Goal: Check status: Check status

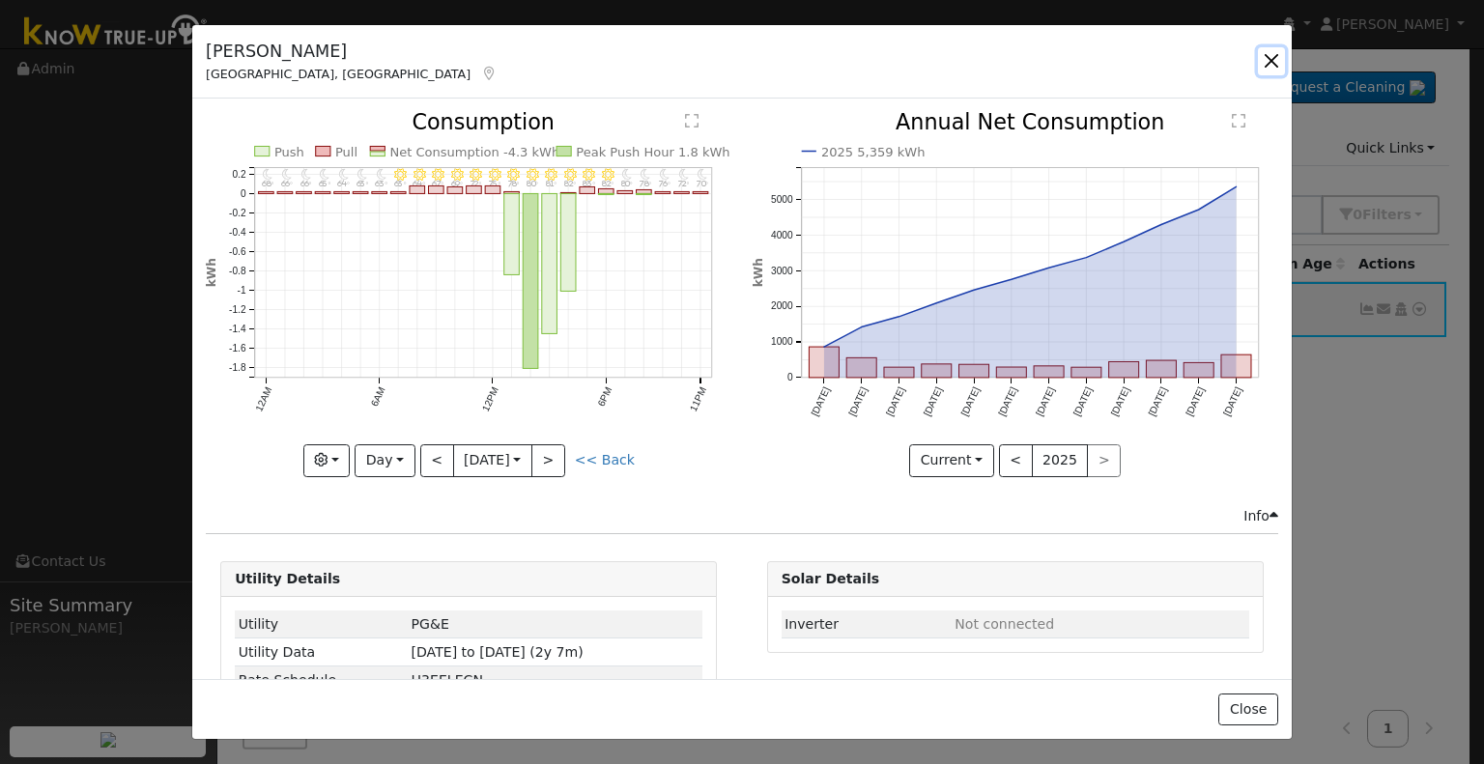
click at [1266, 56] on button "button" at bounding box center [1271, 60] width 27 height 27
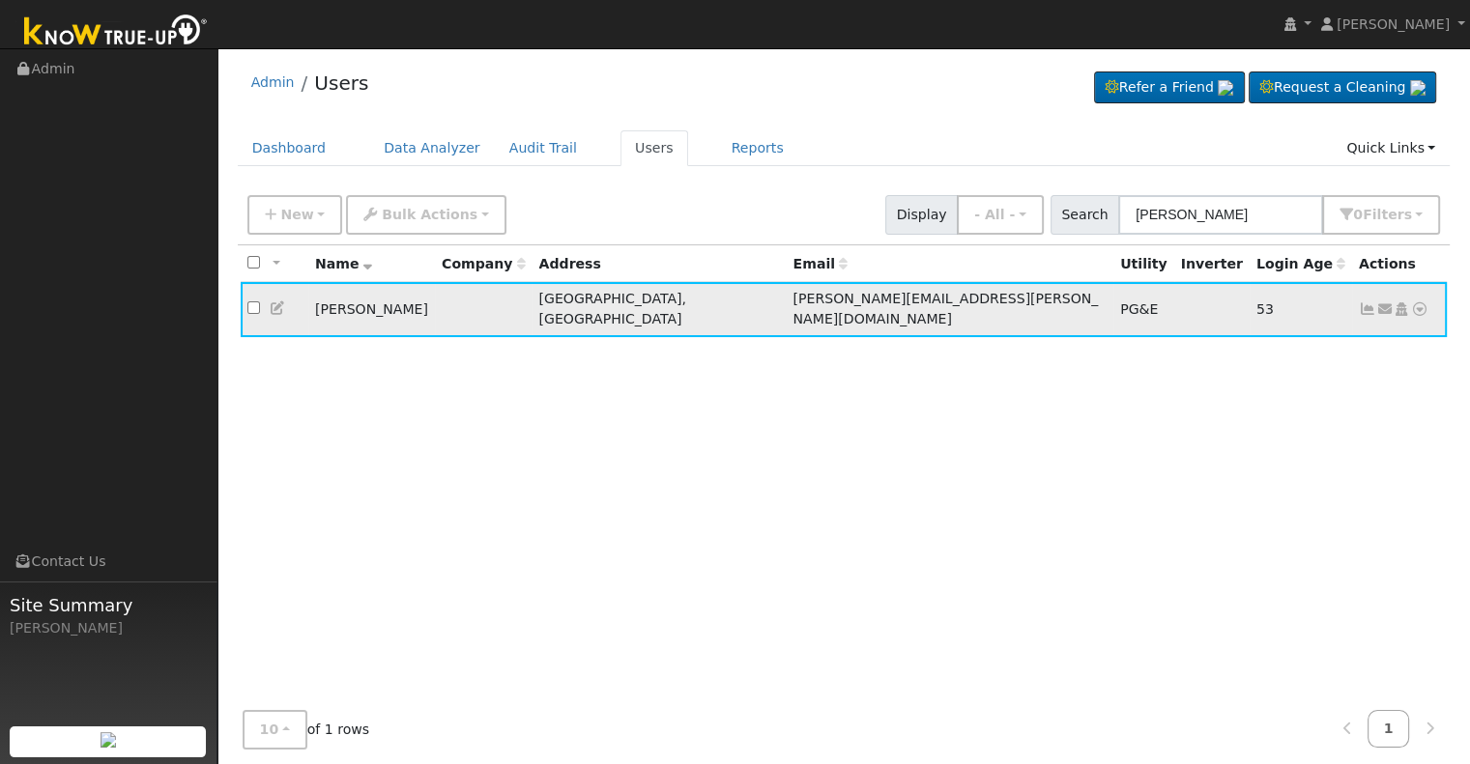
click at [1359, 303] on icon at bounding box center [1367, 309] width 17 height 14
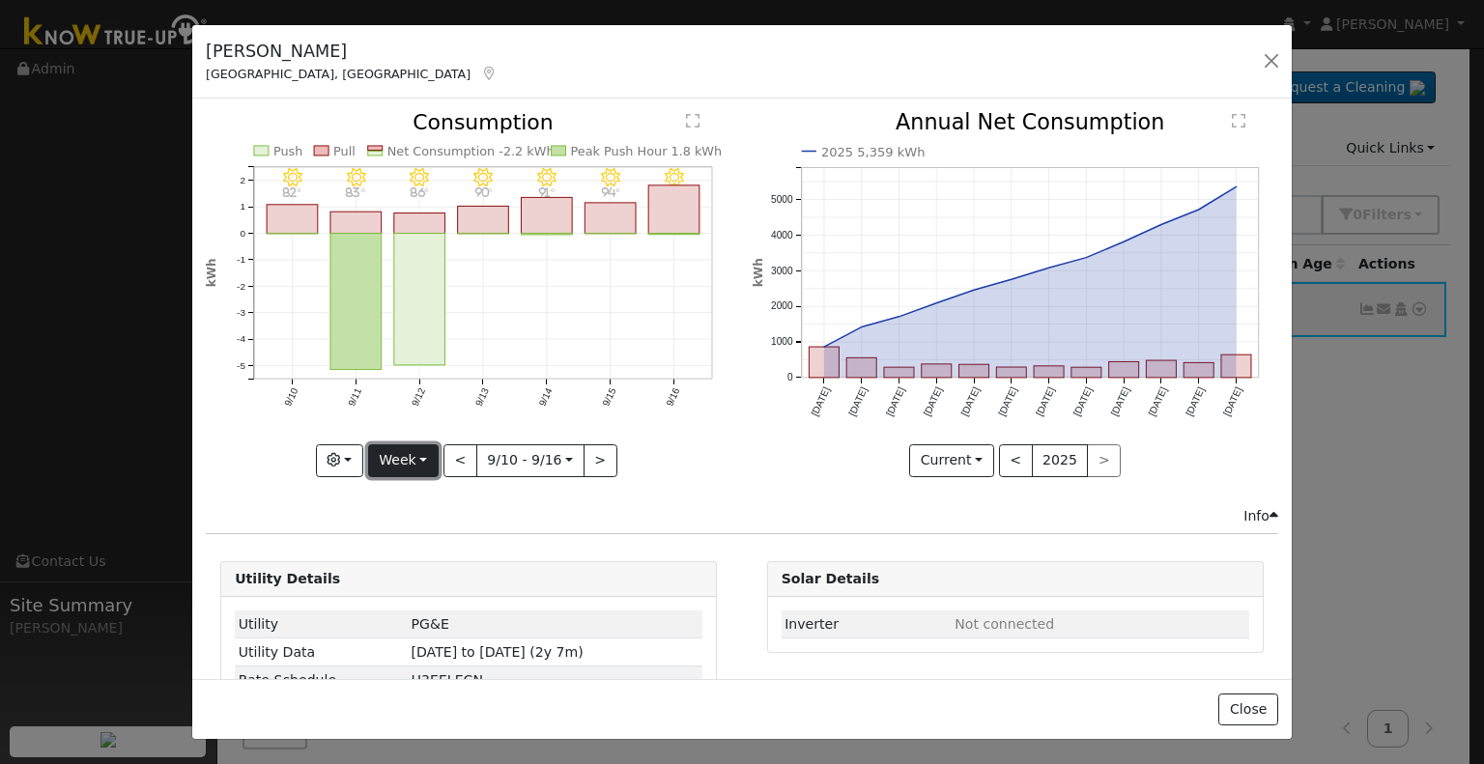
click at [417, 453] on button "Week" at bounding box center [403, 460] width 71 height 33
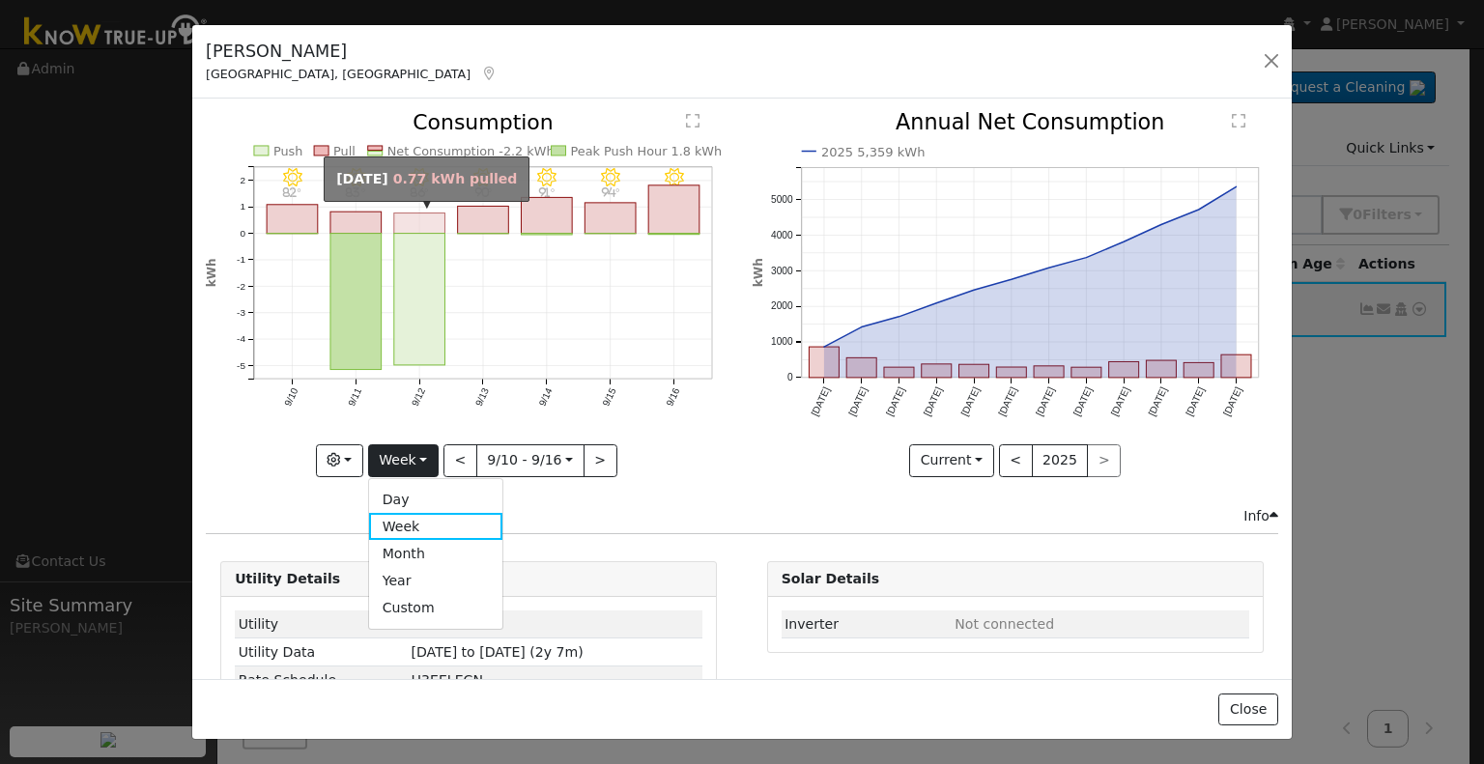
click at [414, 218] on rect "onclick=""" at bounding box center [419, 224] width 51 height 20
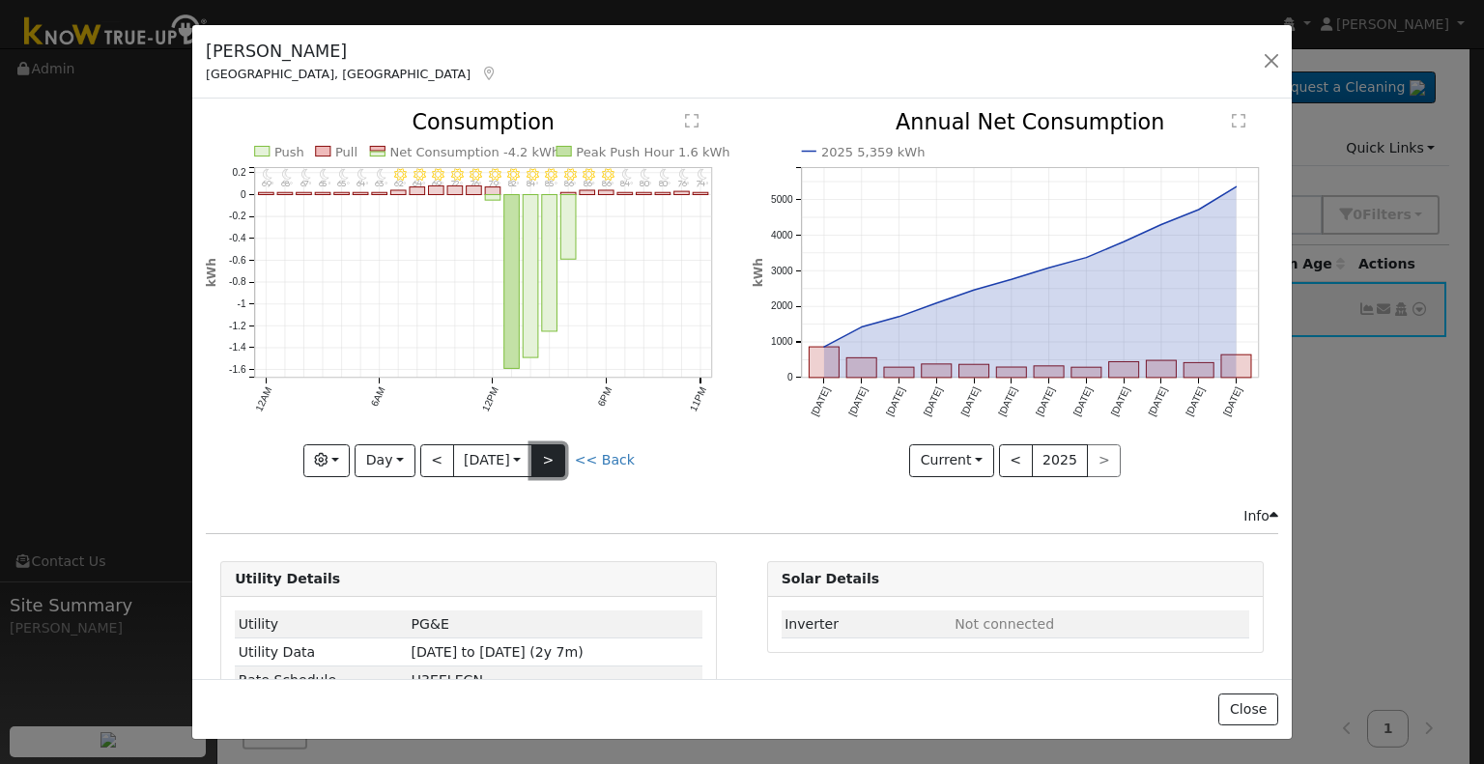
click at [557, 458] on button ">" at bounding box center [548, 460] width 34 height 33
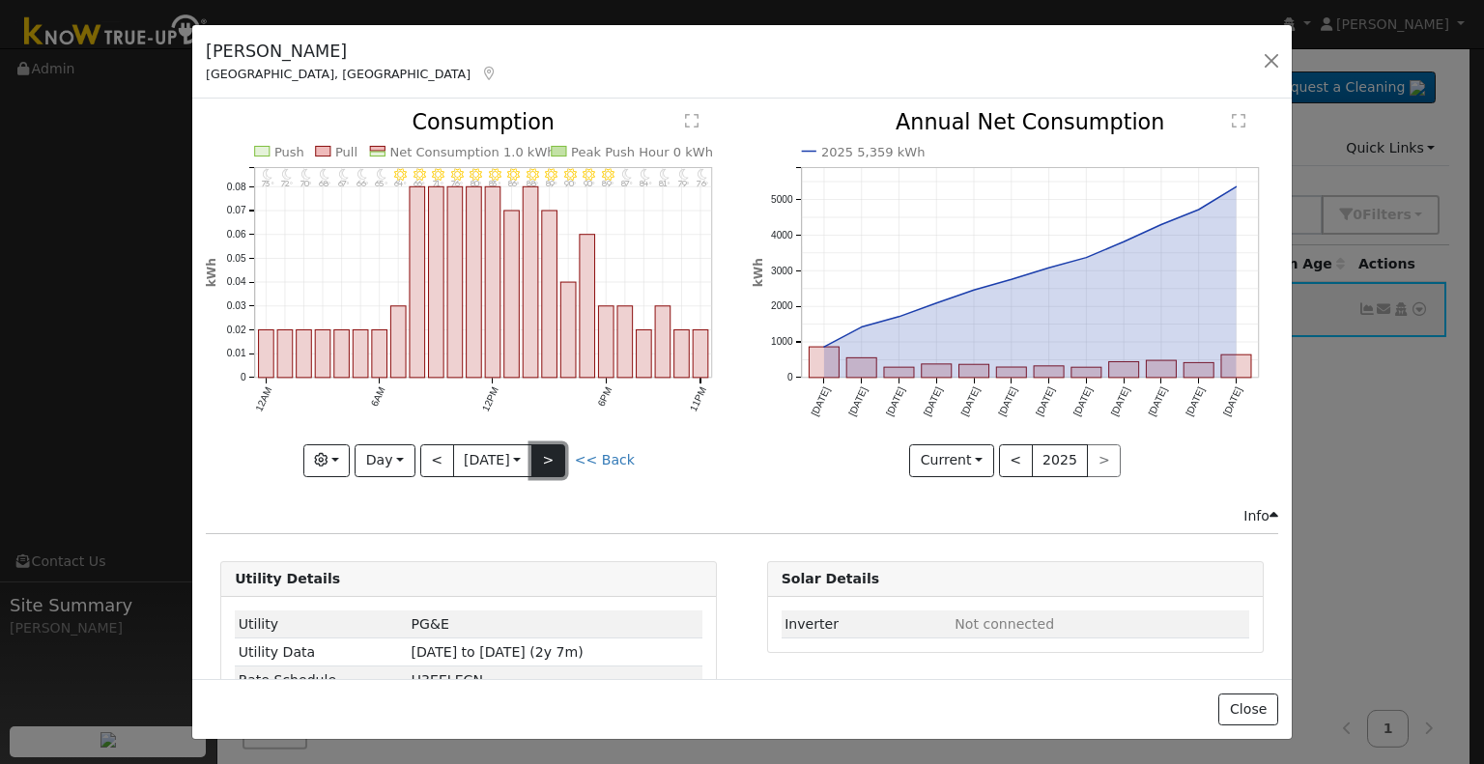
click at [546, 459] on button ">" at bounding box center [548, 460] width 34 height 33
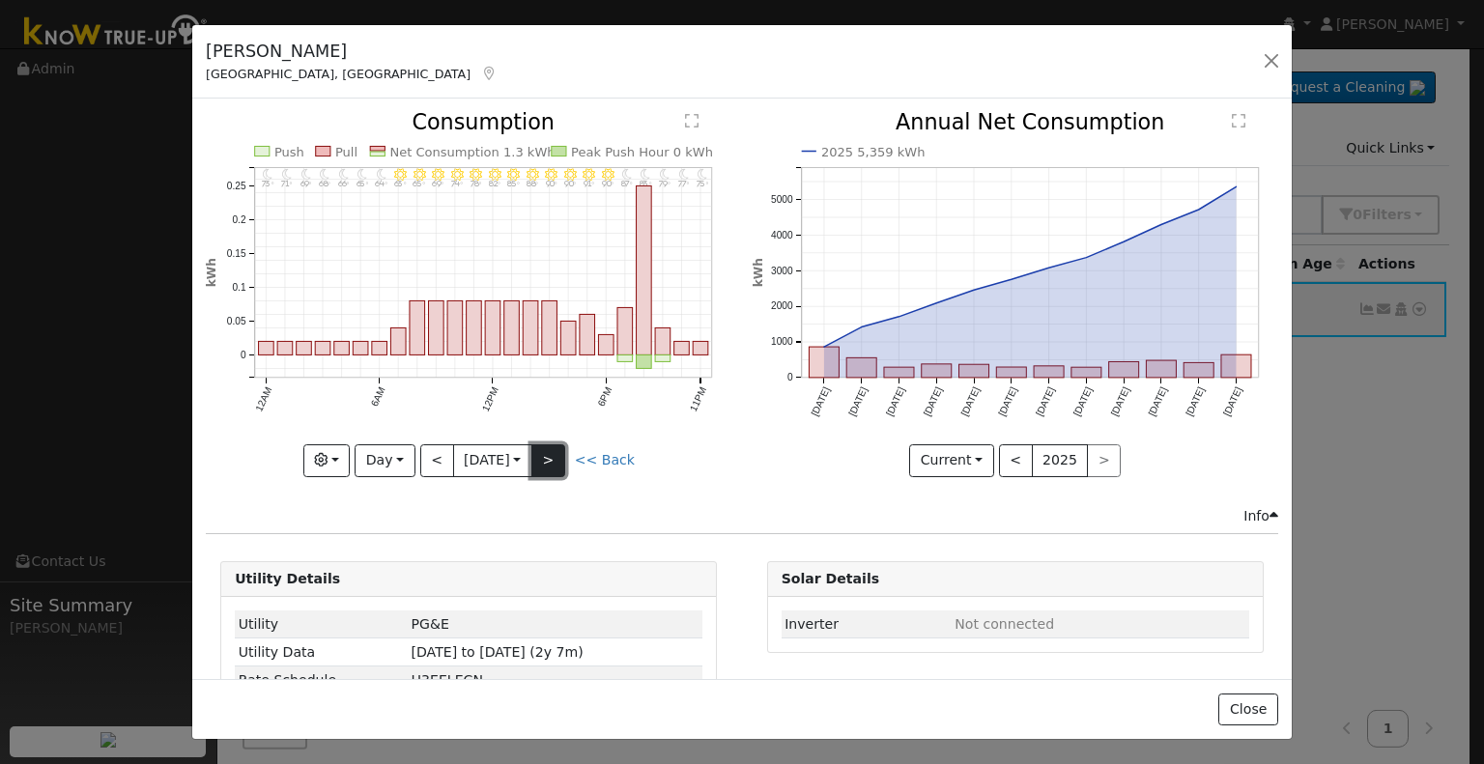
click at [554, 462] on button ">" at bounding box center [548, 460] width 34 height 33
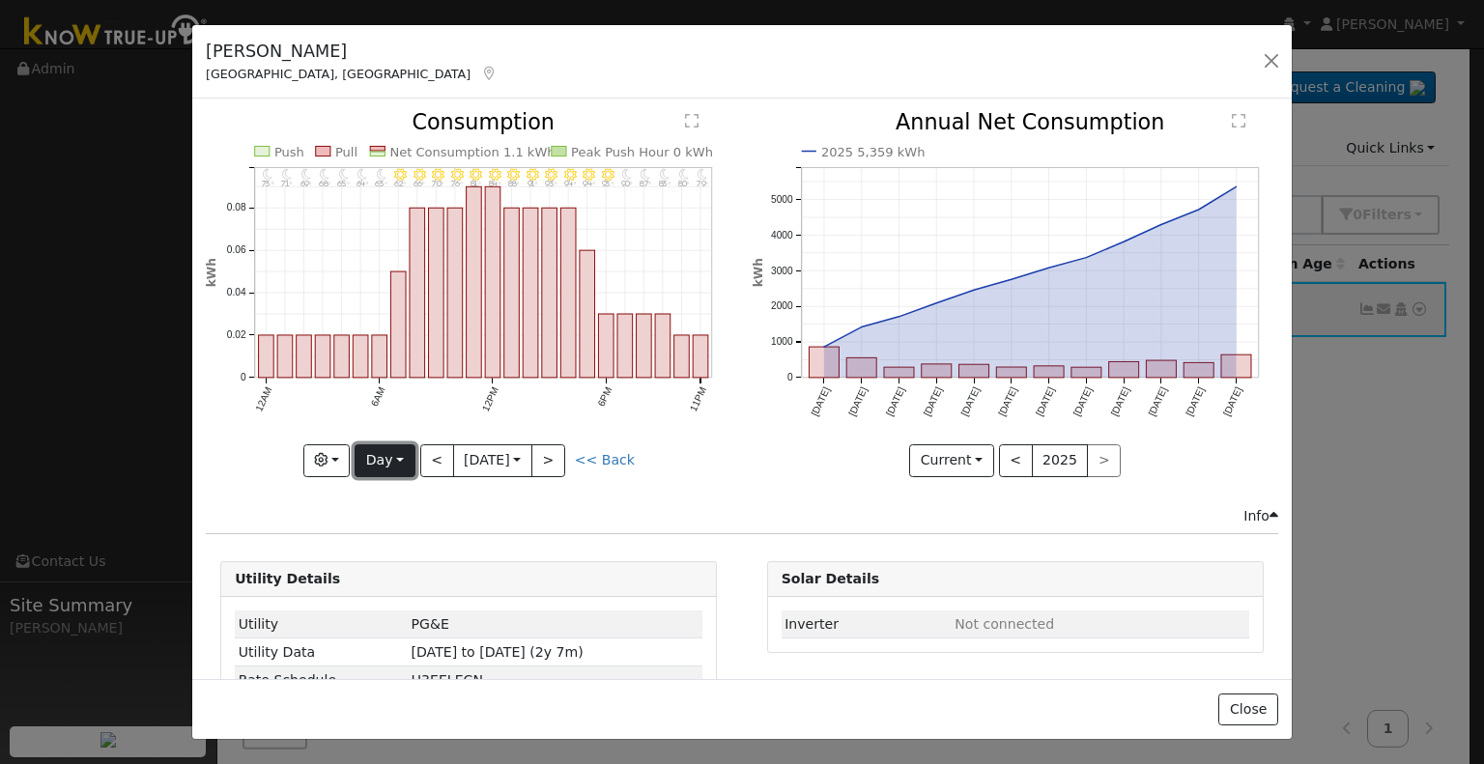
click at [394, 454] on button "Day" at bounding box center [385, 460] width 60 height 33
click at [427, 454] on button "<" at bounding box center [437, 460] width 34 height 33
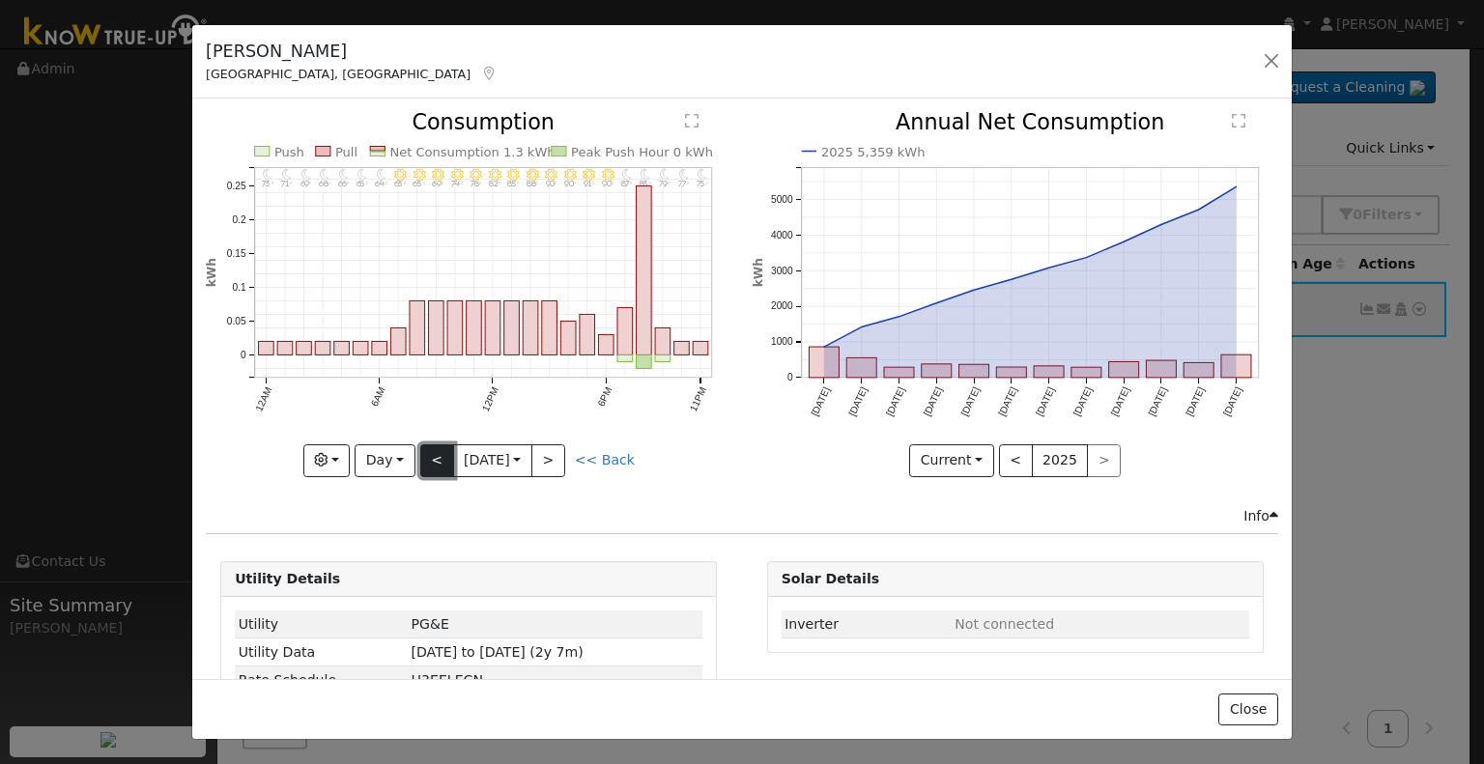
click at [427, 454] on button "<" at bounding box center [437, 460] width 34 height 33
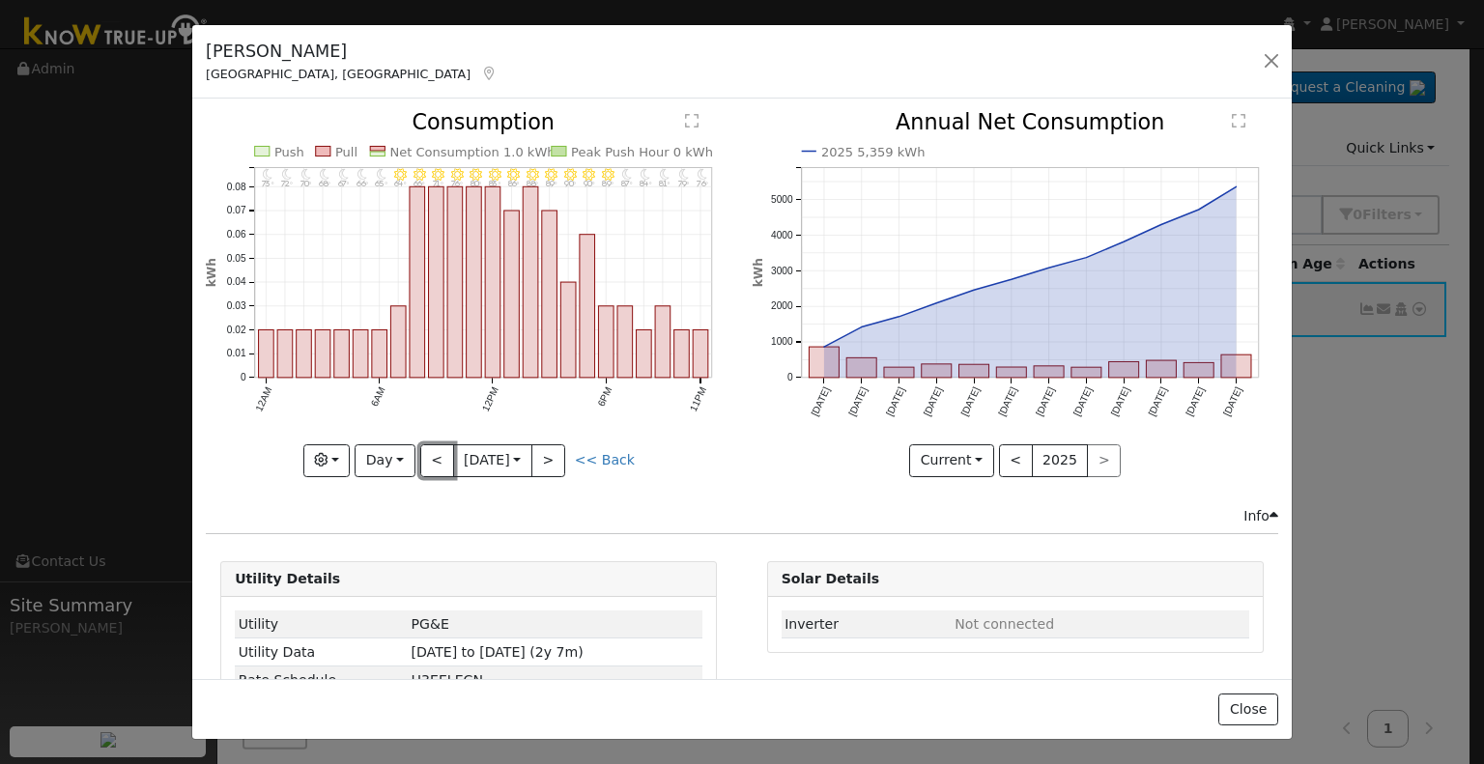
click at [428, 454] on button "<" at bounding box center [437, 460] width 34 height 33
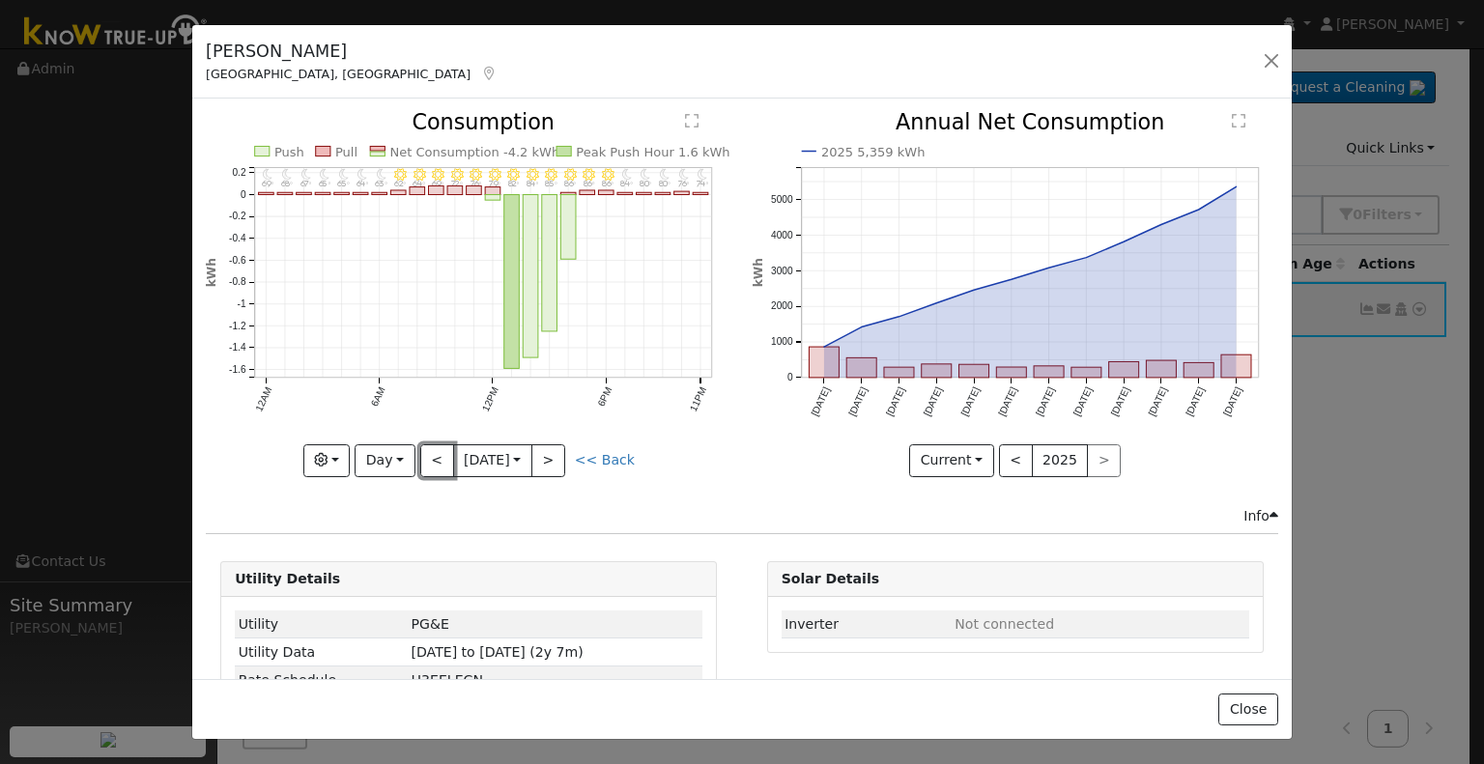
click at [428, 454] on button "<" at bounding box center [437, 460] width 34 height 33
click at [435, 446] on button "<" at bounding box center [437, 460] width 34 height 33
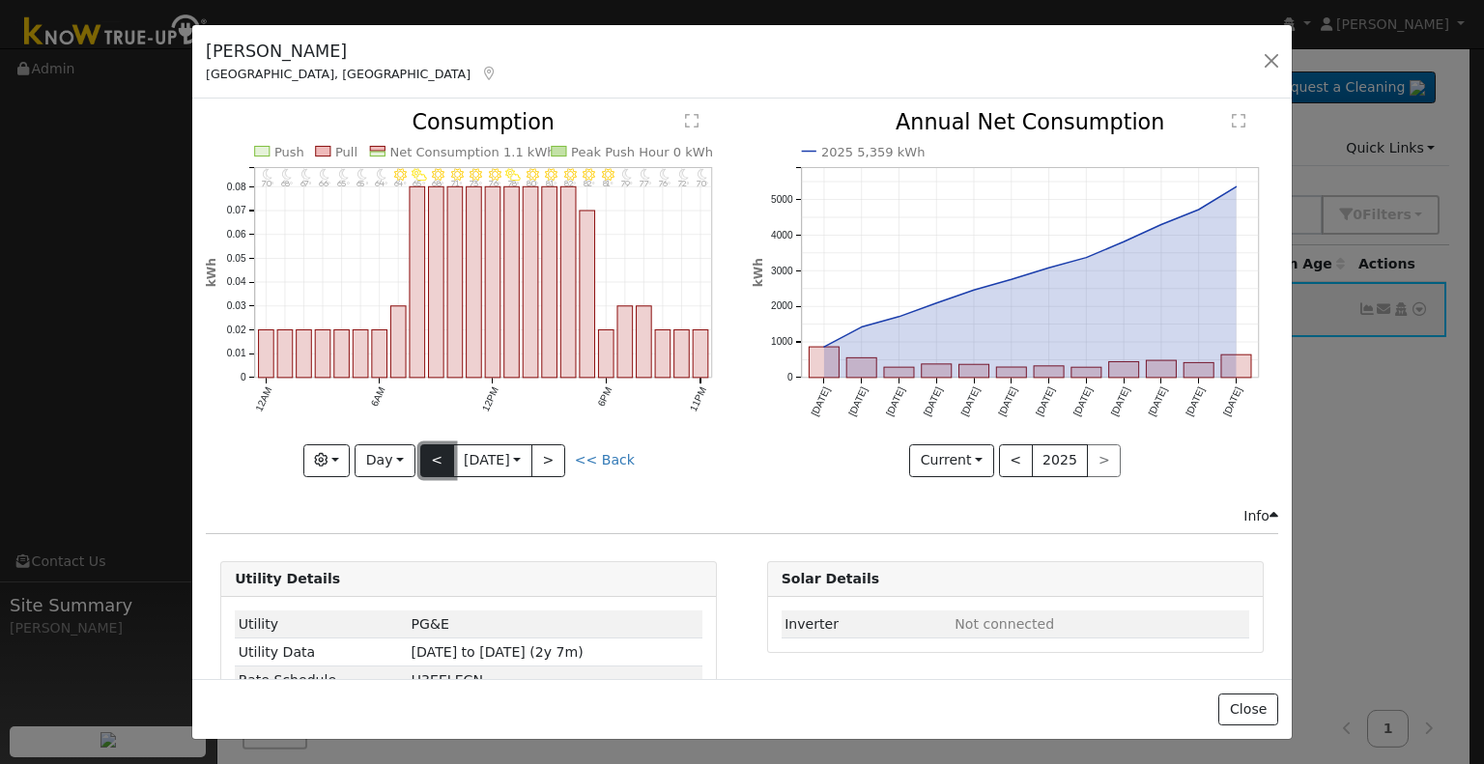
click at [435, 446] on button "<" at bounding box center [437, 460] width 34 height 33
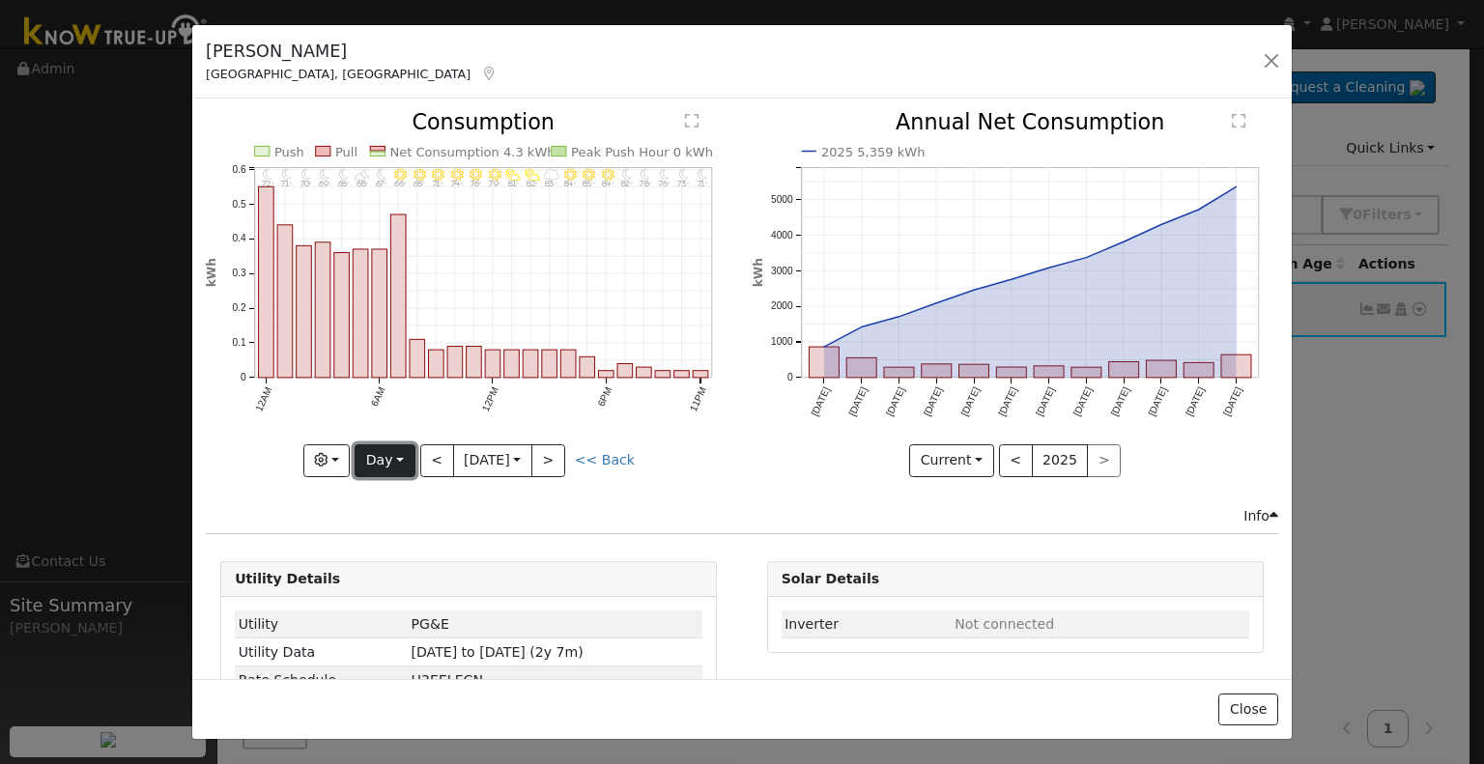
click at [389, 451] on button "Day" at bounding box center [385, 460] width 60 height 33
click at [371, 545] on link "Month" at bounding box center [423, 553] width 134 height 27
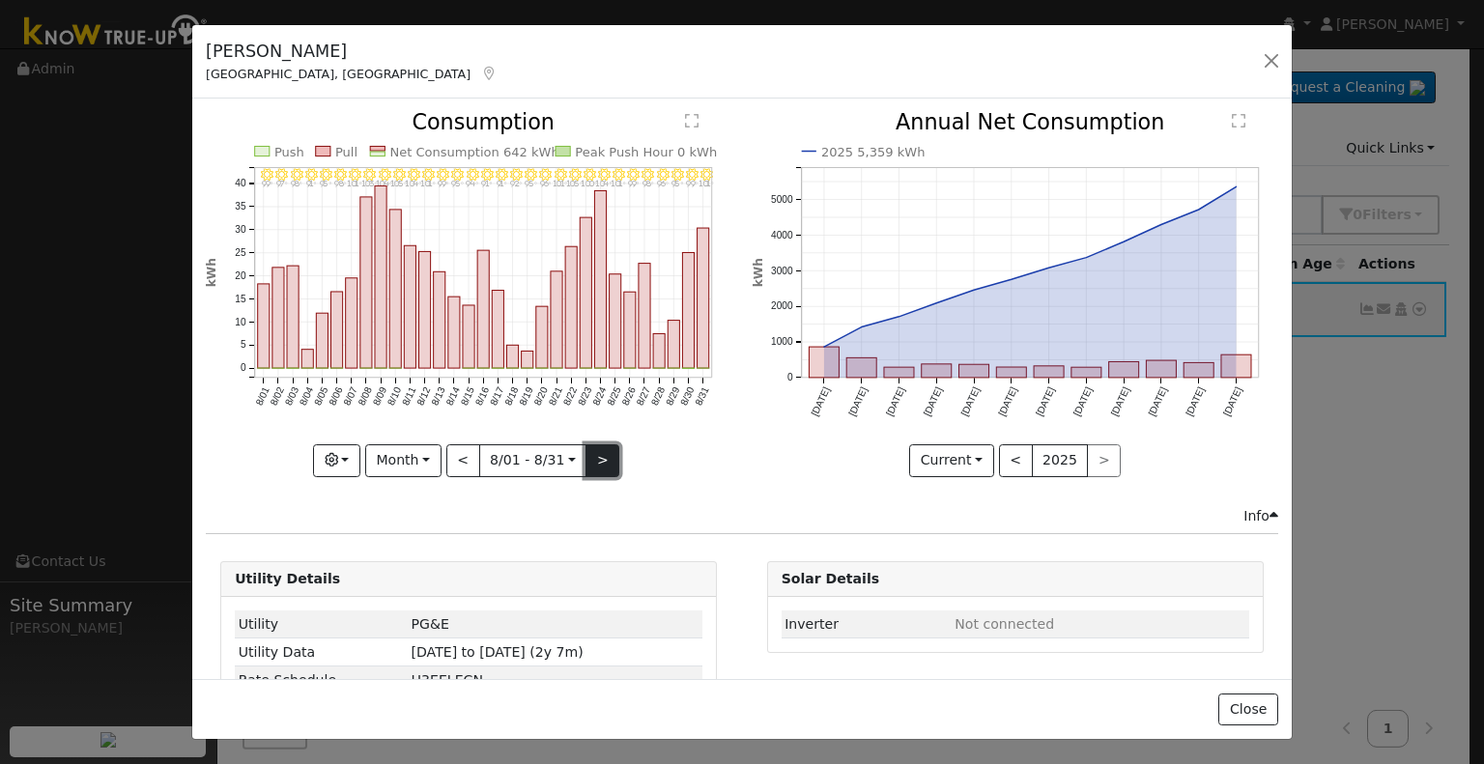
click at [594, 459] on button ">" at bounding box center [603, 460] width 34 height 33
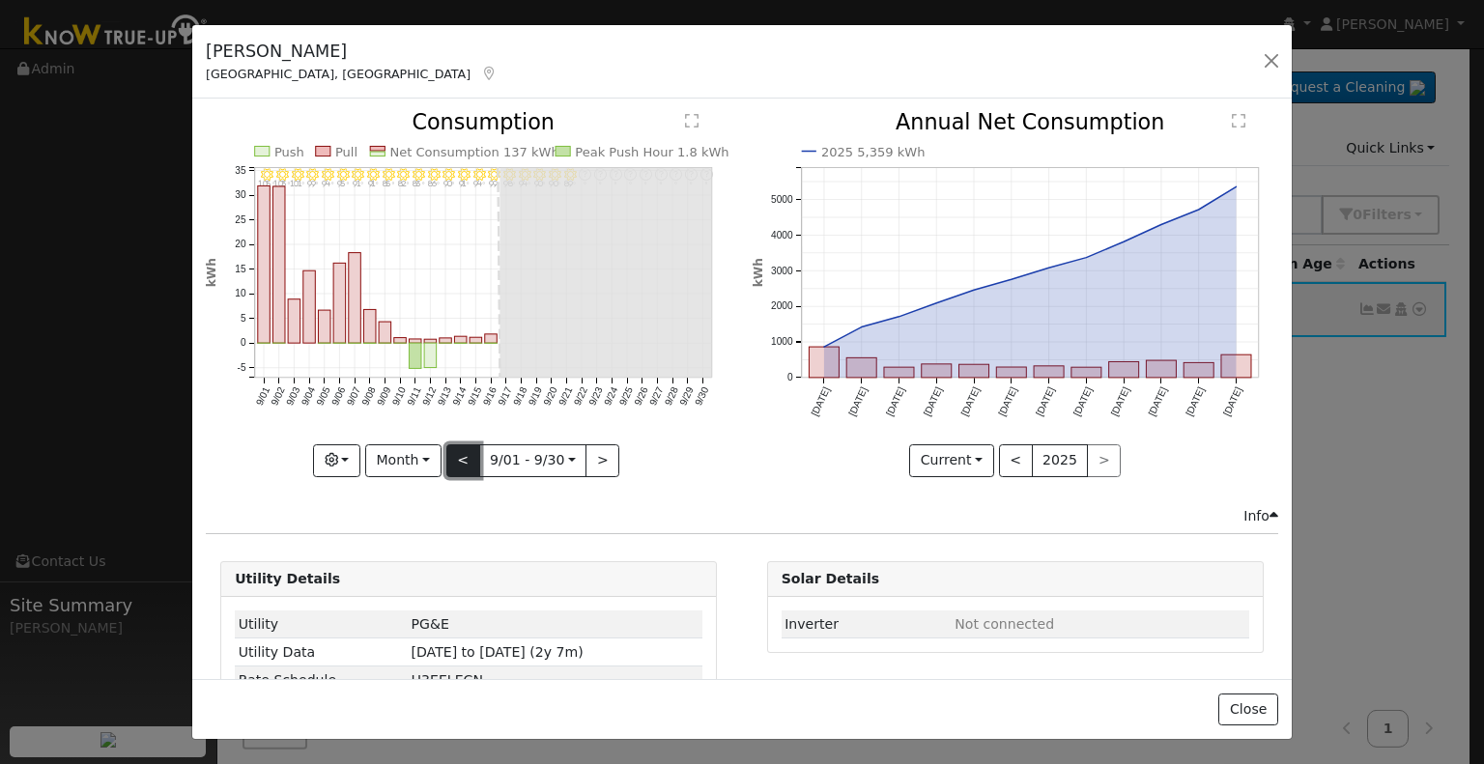
click at [456, 455] on button "<" at bounding box center [463, 460] width 34 height 33
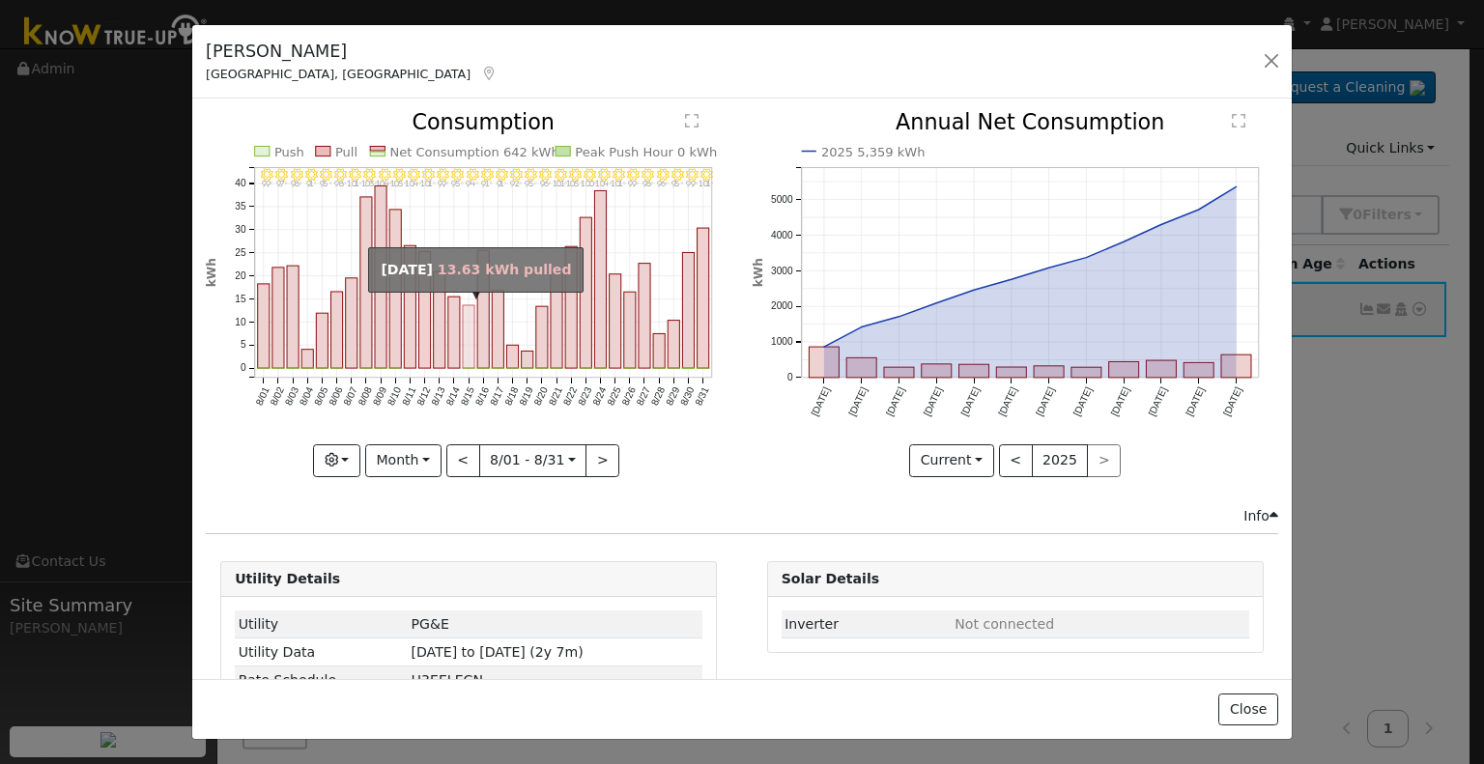
click at [463, 351] on rect "onclick=""" at bounding box center [469, 336] width 12 height 63
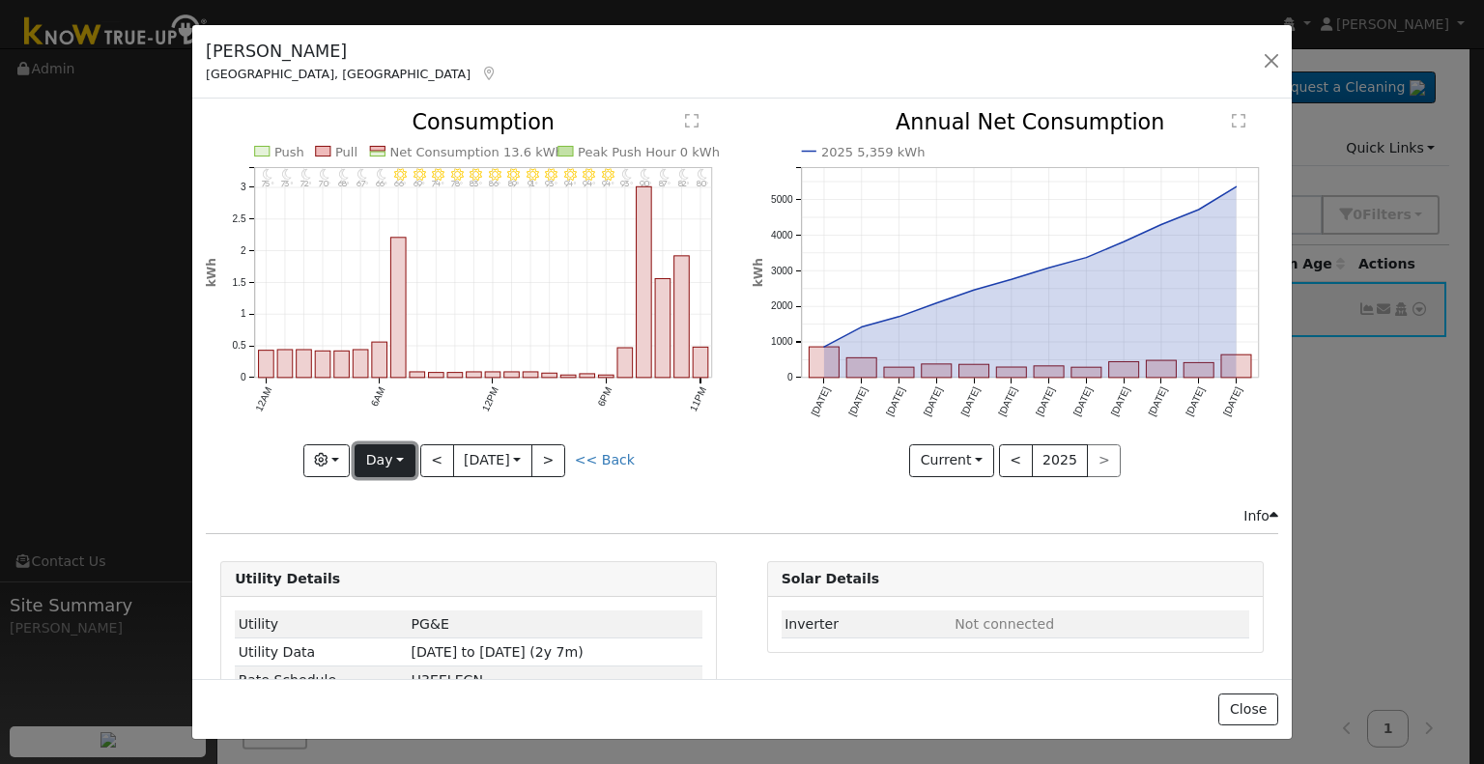
click at [386, 457] on button "Day" at bounding box center [385, 460] width 60 height 33
click at [387, 551] on link "Month" at bounding box center [423, 553] width 134 height 27
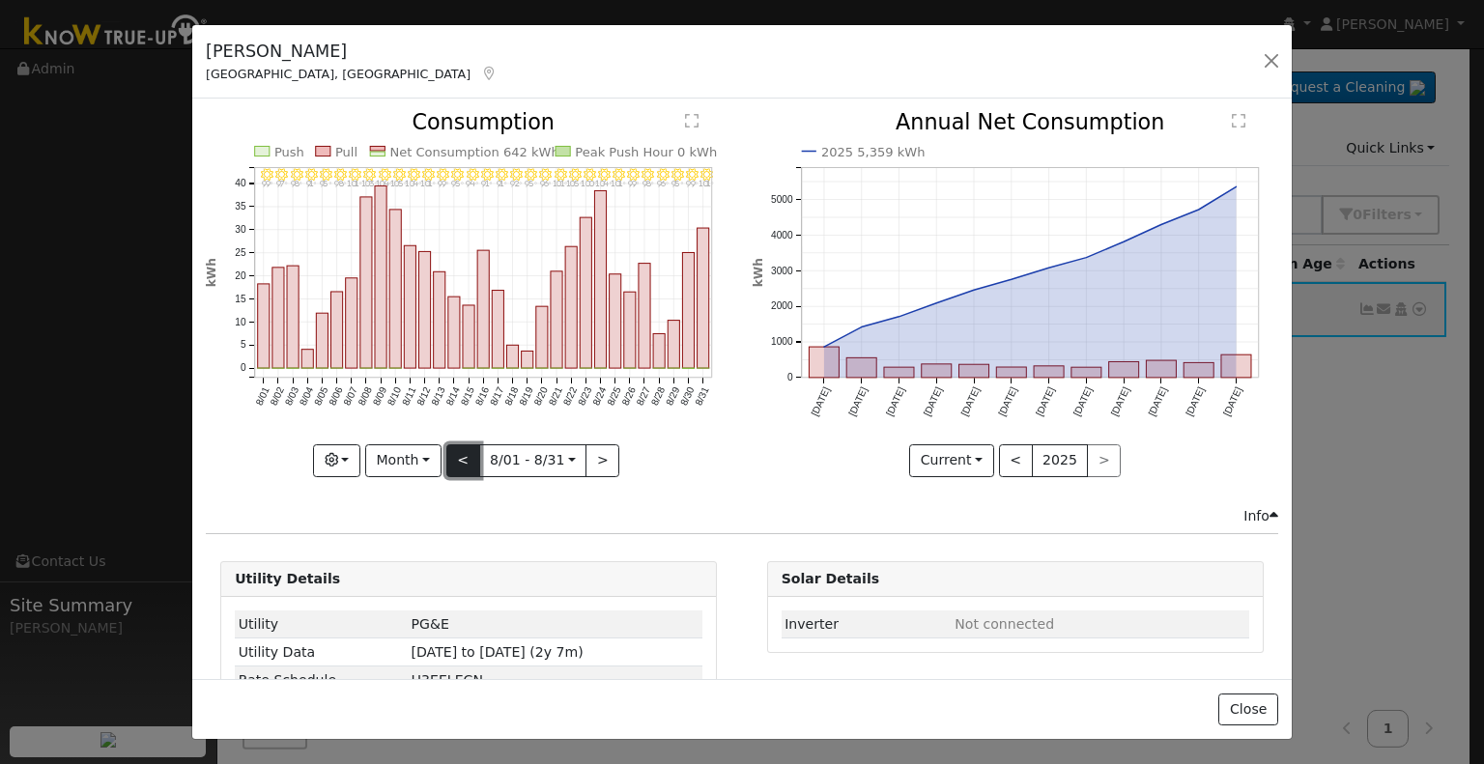
click at [456, 451] on button "<" at bounding box center [463, 460] width 34 height 33
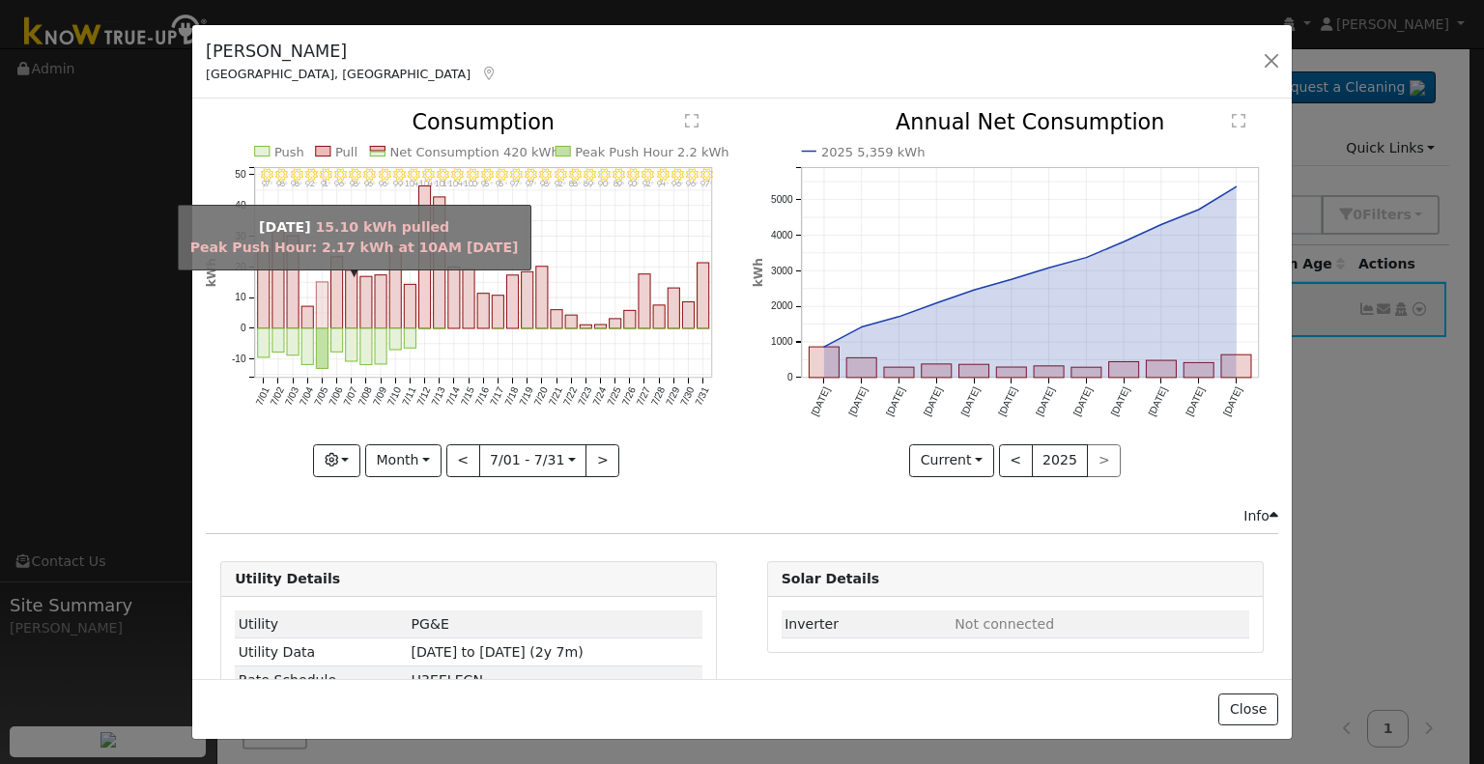
click at [319, 313] on rect "onclick=""" at bounding box center [322, 305] width 12 height 46
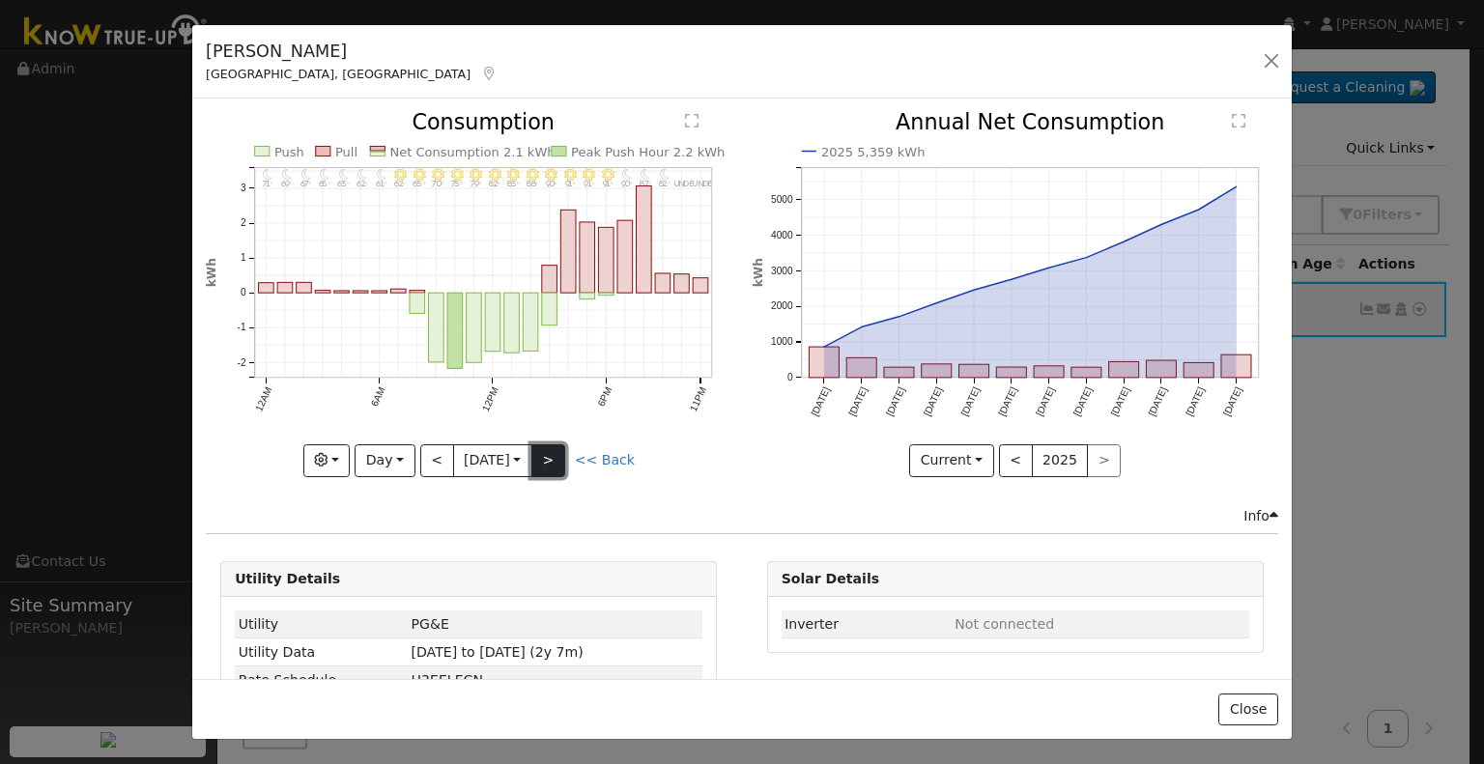
click at [537, 452] on button ">" at bounding box center [548, 460] width 34 height 33
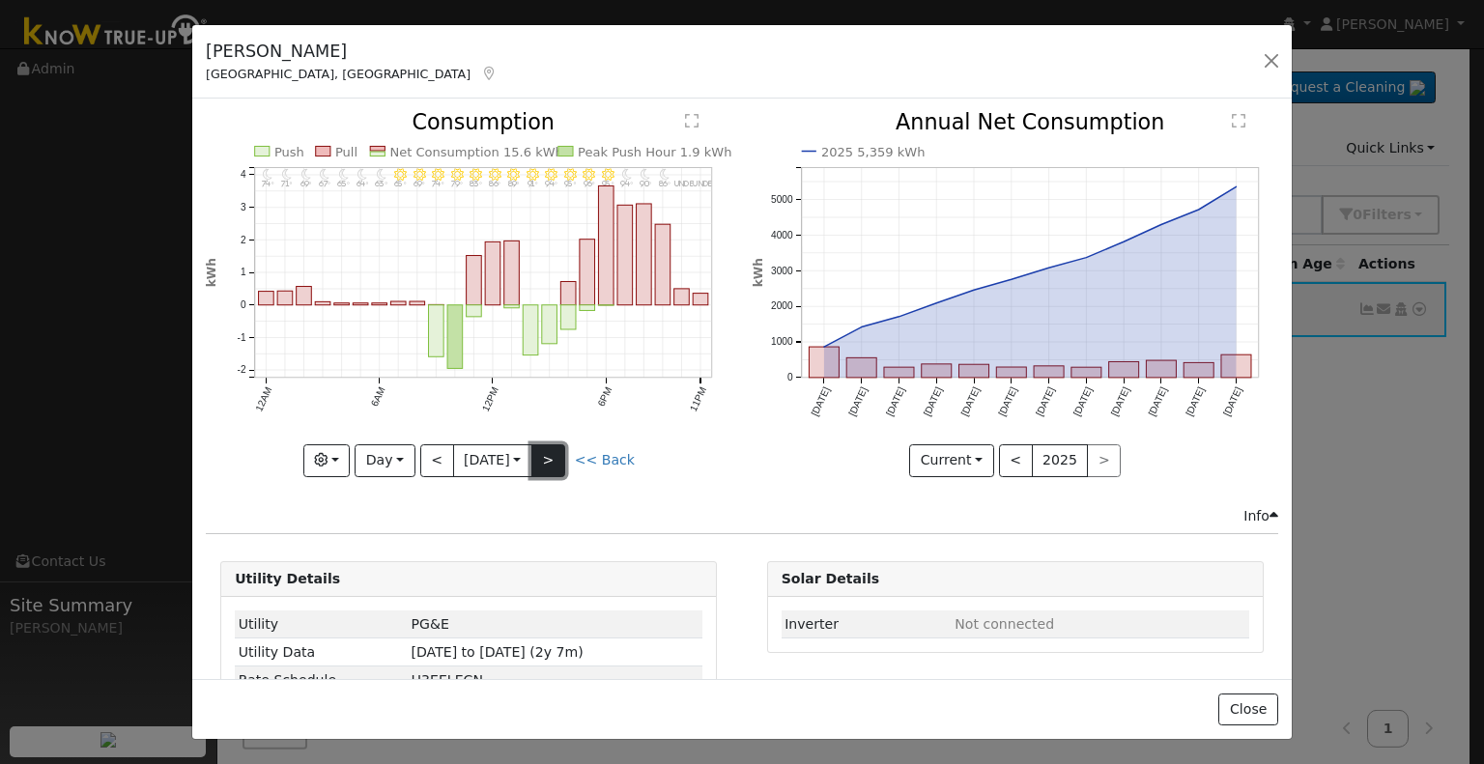
click at [553, 452] on button ">" at bounding box center [548, 460] width 34 height 33
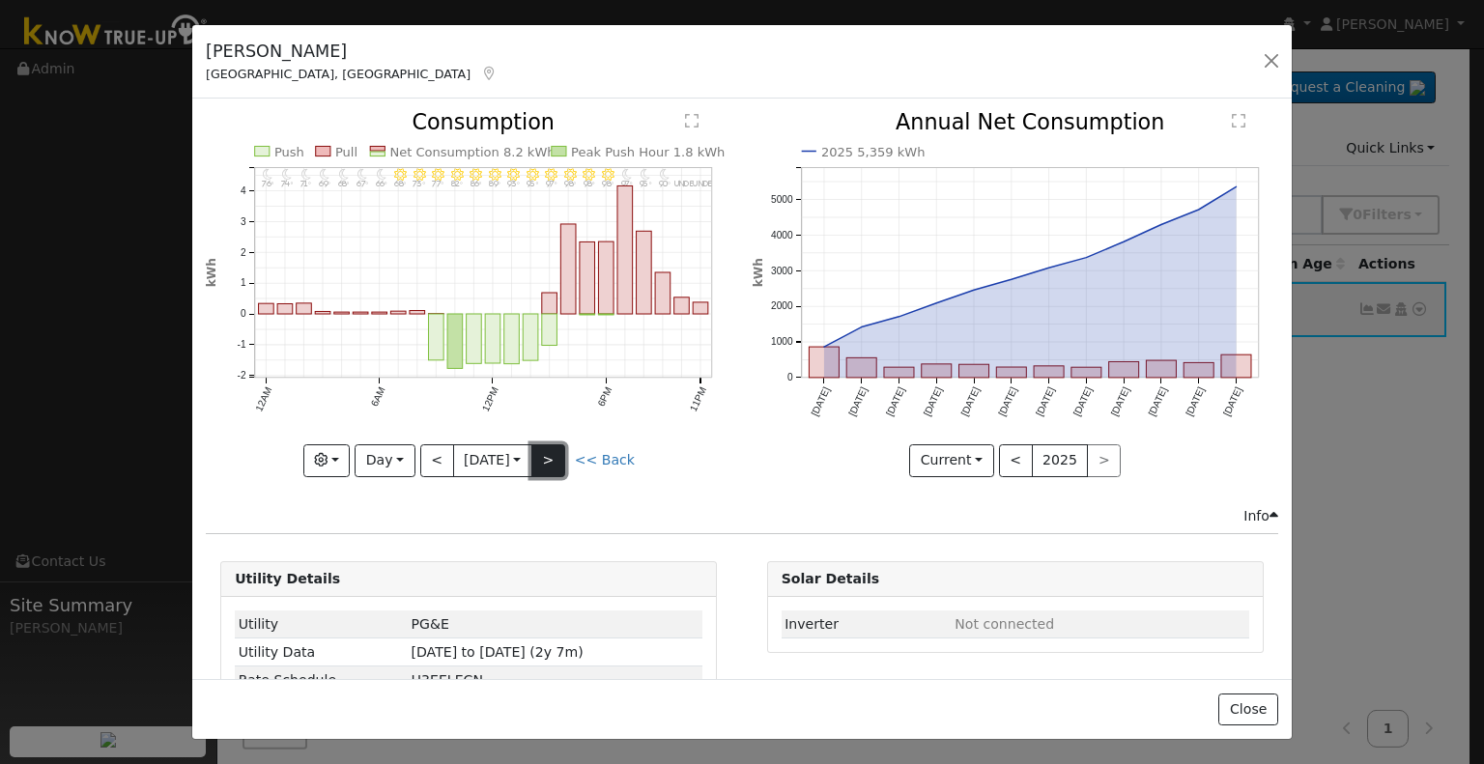
click at [553, 452] on button ">" at bounding box center [548, 460] width 34 height 33
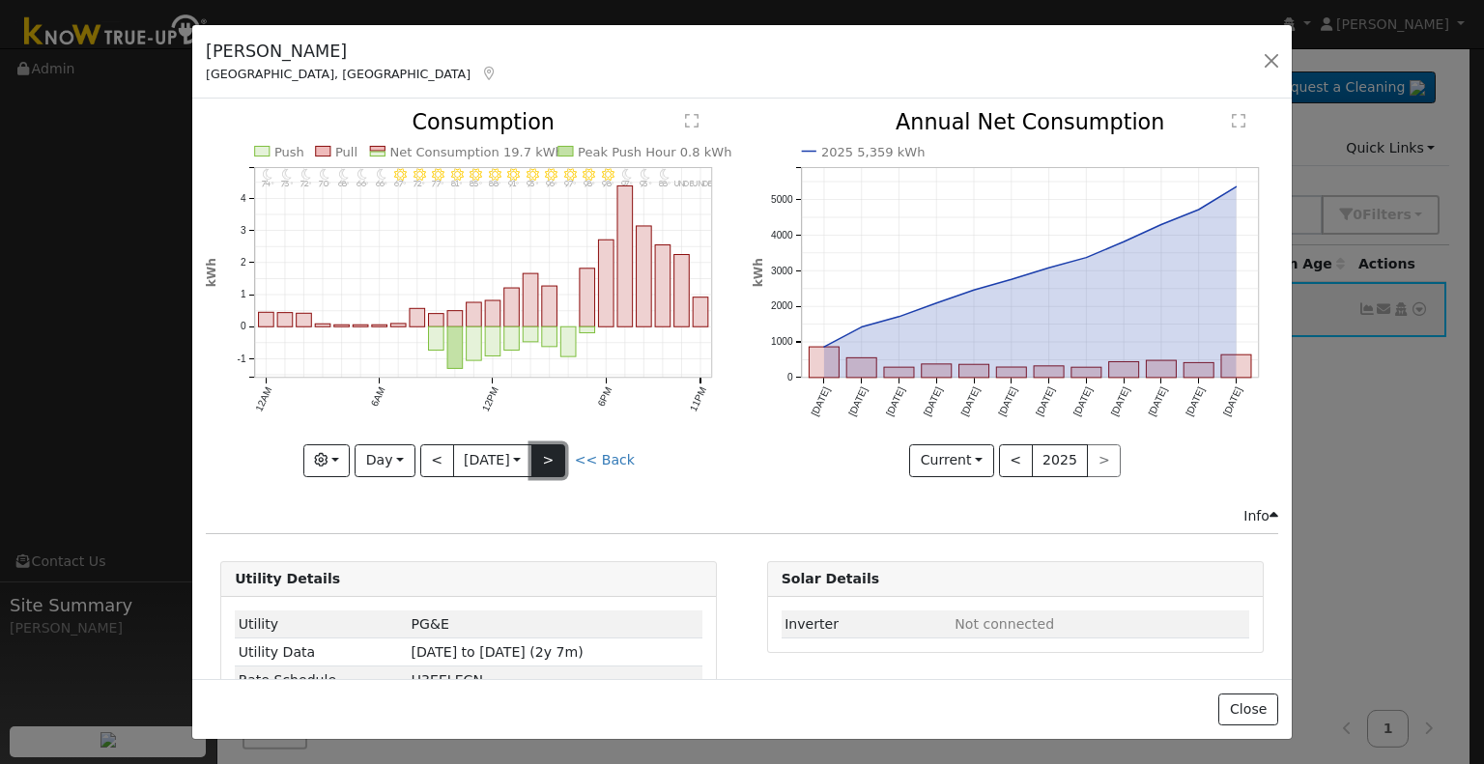
click at [543, 459] on button ">" at bounding box center [548, 460] width 34 height 33
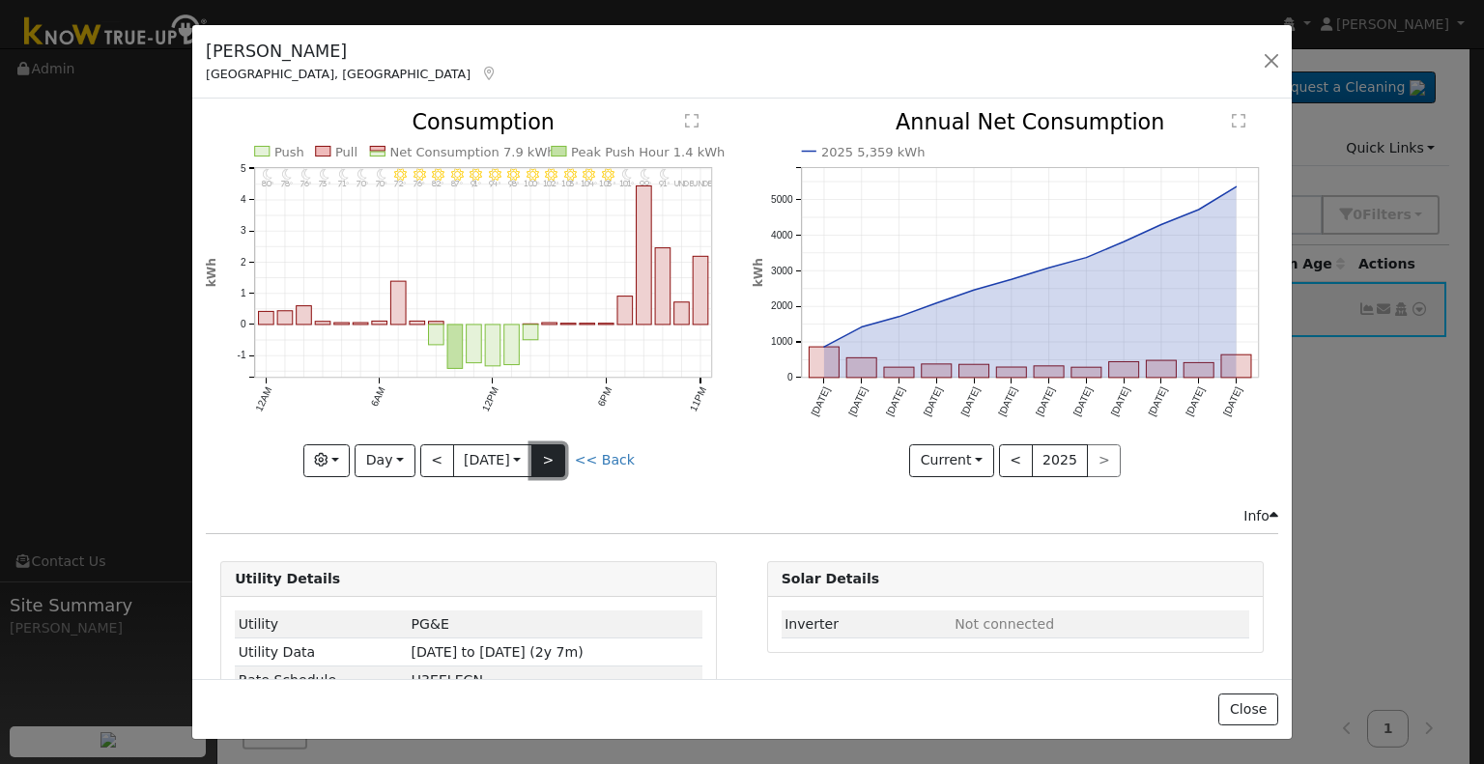
click at [557, 450] on button ">" at bounding box center [548, 460] width 34 height 33
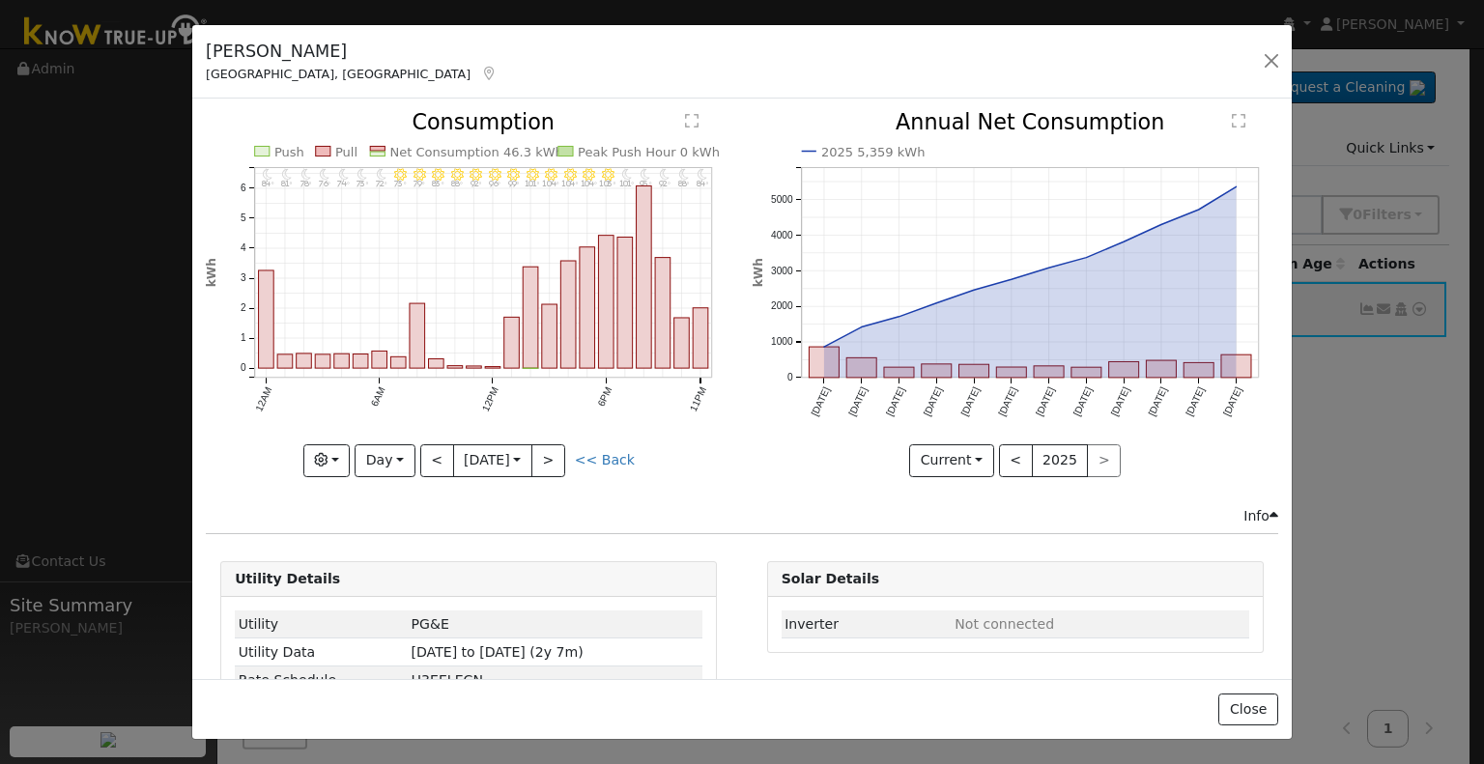
click at [858, 14] on div "[PERSON_NAME] [GEOGRAPHIC_DATA], [GEOGRAPHIC_DATA] Default Account Default Acco…" at bounding box center [742, 382] width 1484 height 764
click at [376, 461] on button "Day" at bounding box center [385, 460] width 60 height 33
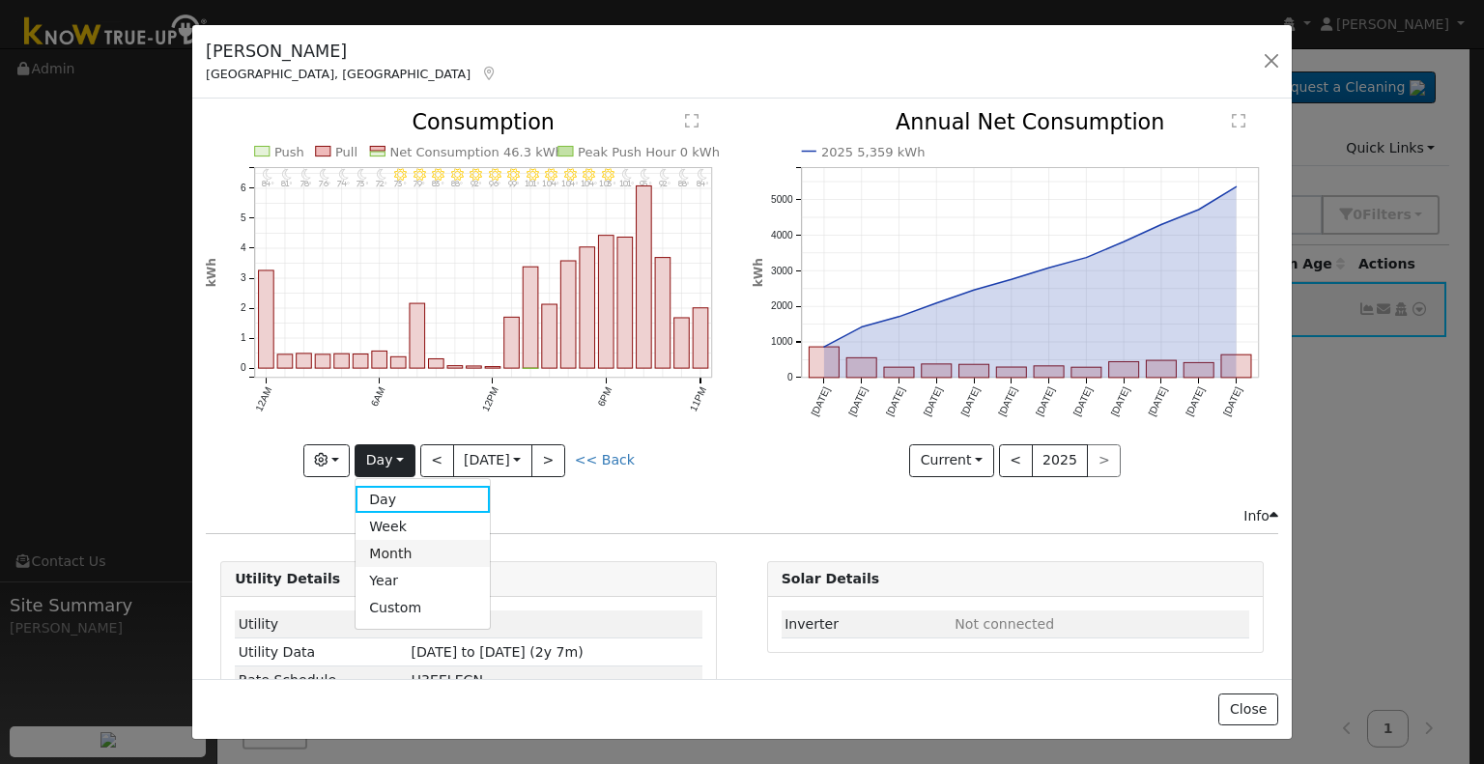
click at [404, 542] on link "Month" at bounding box center [423, 553] width 134 height 27
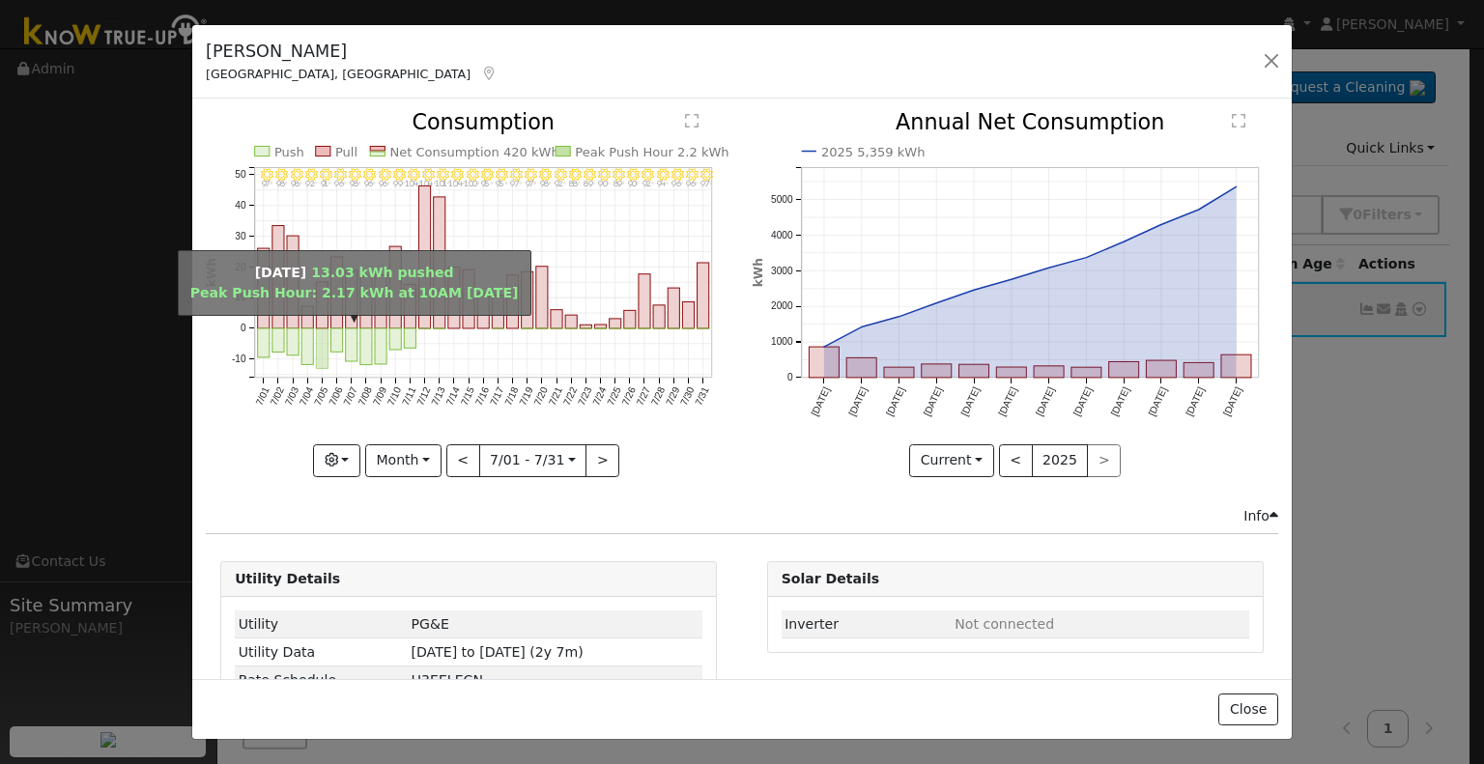
click at [322, 335] on rect "onclick=""" at bounding box center [322, 349] width 12 height 40
type input "[DATE]"
